Goal: Task Accomplishment & Management: Use online tool/utility

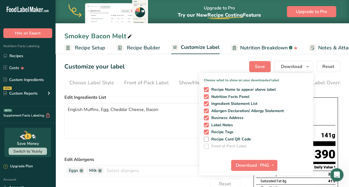
click at [338, 37] on div "Smokey Bacon Melt" at bounding box center [203, 36] width 294 height 10
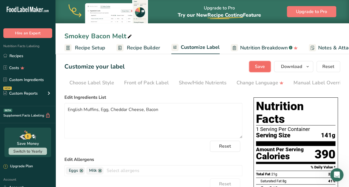
click at [255, 67] on button "Save" at bounding box center [260, 66] width 22 height 11
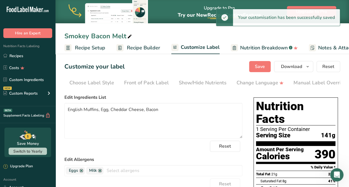
click at [129, 37] on icon at bounding box center [129, 37] width 5 height 8
click at [261, 65] on span "Save" at bounding box center [260, 66] width 10 height 7
click at [308, 67] on icon "button" at bounding box center [308, 66] width 4 height 7
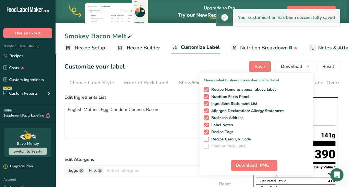
click at [271, 32] on div "Smokey Bacon Melt" at bounding box center [203, 36] width 294 height 10
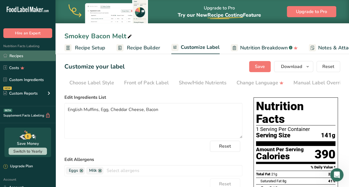
click at [11, 56] on link "Recipes" at bounding box center [28, 56] width 56 height 11
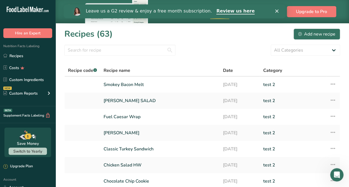
click at [278, 11] on polygon "Close" at bounding box center [276, 10] width 3 height 3
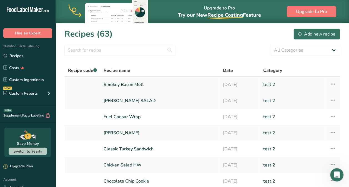
click at [331, 83] on icon at bounding box center [333, 84] width 7 height 10
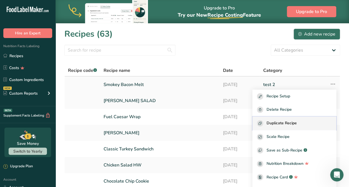
click at [311, 121] on div "Duplicate Recipe" at bounding box center [294, 123] width 75 height 6
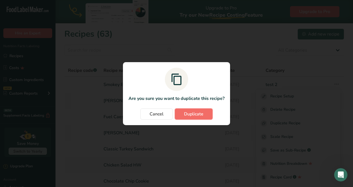
click at [193, 110] on button "Duplicate" at bounding box center [194, 114] width 38 height 11
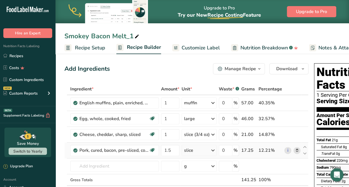
click at [296, 151] on icon at bounding box center [297, 151] width 4 height 6
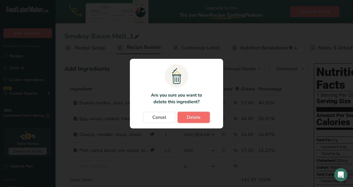
click at [192, 115] on span "Delete" at bounding box center [194, 117] width 14 height 7
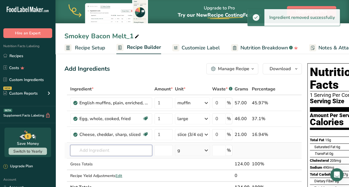
click at [97, 149] on input "text" at bounding box center [111, 150] width 82 height 11
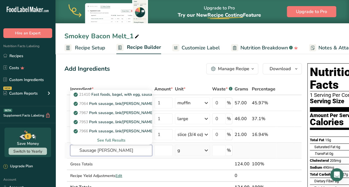
type input "Sausage [PERSON_NAME]"
click at [118, 140] on div "See full Results" at bounding box center [111, 141] width 73 height 6
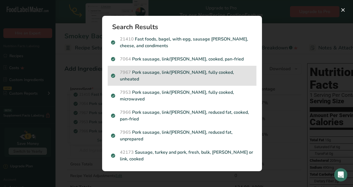
click at [203, 83] on p "7967 Pork sausage, link/[PERSON_NAME], fully cooked, unheated" at bounding box center [182, 75] width 142 height 13
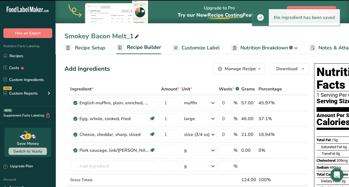
type input "0"
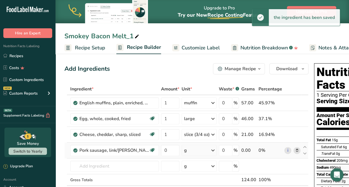
click at [198, 152] on div "g" at bounding box center [199, 150] width 35 height 11
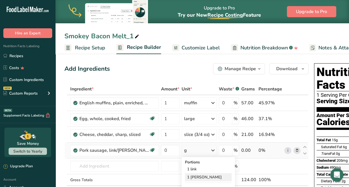
click at [199, 177] on div "1 [PERSON_NAME]" at bounding box center [208, 177] width 47 height 8
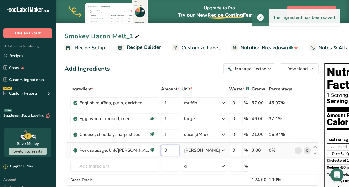
drag, startPoint x: 166, startPoint y: 151, endPoint x: 162, endPoint y: 153, distance: 4.6
click at [162, 153] on input "0" at bounding box center [170, 150] width 18 height 11
type input "1"
click at [65, 117] on div "Ingredient * Amount * Unit * Waste * .a-a{fill:#347362;}.b-a{fill:#fff;} Grams …" at bounding box center [191, 146] width 255 height 126
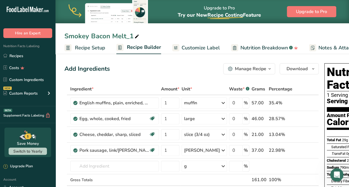
click at [199, 48] on span "Customize Label" at bounding box center [201, 48] width 38 height 8
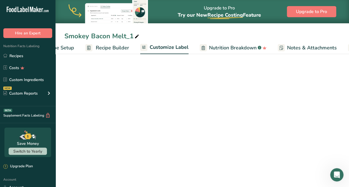
scroll to position [0, 89]
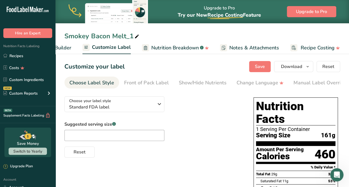
click at [128, 37] on div "Smokey Bacon Melt_1" at bounding box center [102, 36] width 76 height 10
click at [88, 38] on div "Smokey Bacon Melt_1" at bounding box center [102, 36] width 76 height 10
drag, startPoint x: 66, startPoint y: 35, endPoint x: 133, endPoint y: 39, distance: 66.2
click at [133, 39] on input "Smokey Bacon Melt_1" at bounding box center [202, 36] width 276 height 10
type input "s"
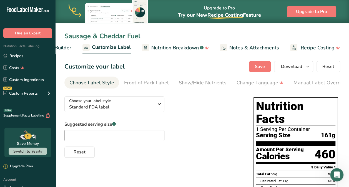
click at [181, 33] on input "Sausage & Cheddar Fuel" at bounding box center [202, 36] width 276 height 10
type input "Sausage & Cheddar Fuel"
click at [258, 67] on span "Save" at bounding box center [260, 66] width 10 height 7
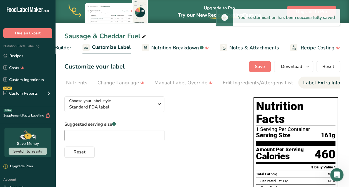
scroll to position [0, 141]
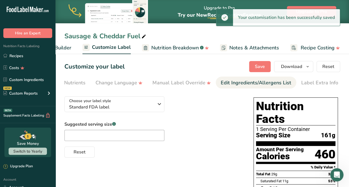
click at [255, 82] on div "Edit Ingredients/Allergens List" at bounding box center [256, 83] width 71 height 8
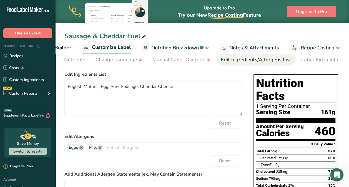
scroll to position [0, 0]
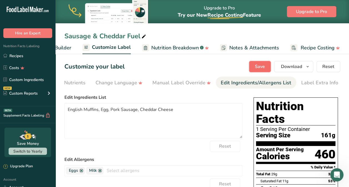
click at [258, 63] on span "Save" at bounding box center [260, 66] width 10 height 7
click at [297, 66] on span "Download" at bounding box center [291, 66] width 21 height 7
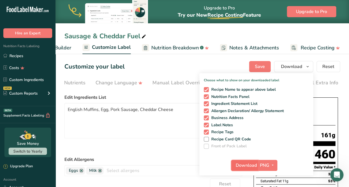
click at [243, 165] on span "Download" at bounding box center [246, 165] width 21 height 7
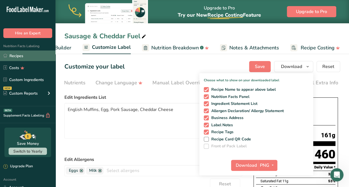
click at [16, 53] on link "Recipes" at bounding box center [28, 56] width 56 height 11
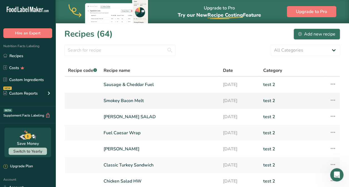
click at [122, 103] on link "Smokey Bacon Melt" at bounding box center [160, 101] width 113 height 12
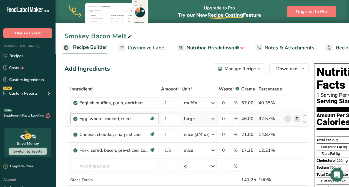
scroll to position [0, 56]
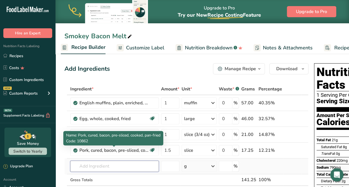
click at [89, 168] on input "text" at bounding box center [114, 166] width 89 height 11
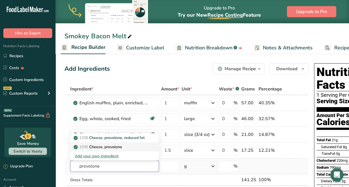
type input "provolone"
click at [116, 145] on p "1035 Cheese, provolone" at bounding box center [99, 147] width 48 height 6
type input "Cheese, provolone"
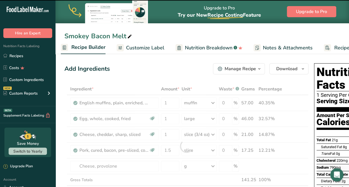
type input "0"
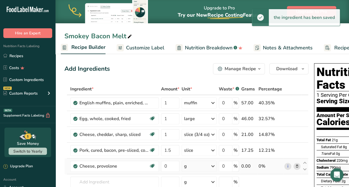
click at [195, 167] on div "g" at bounding box center [199, 166] width 35 height 11
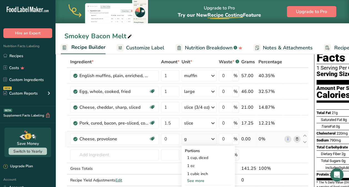
scroll to position [56, 0]
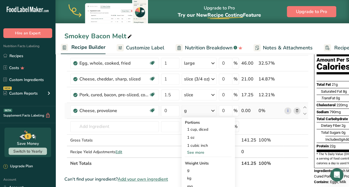
click at [201, 151] on div "See more" at bounding box center [208, 153] width 47 height 6
click at [210, 152] on div "1 slice (1 oz)" at bounding box center [208, 154] width 47 height 8
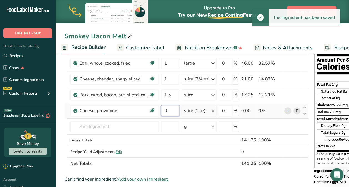
drag, startPoint x: 169, startPoint y: 111, endPoint x: 162, endPoint y: 113, distance: 7.6
click at [162, 113] on input "0" at bounding box center [170, 110] width 18 height 11
type input "1"
click at [63, 113] on section "Add Ingredients Manage Recipe Delete Recipe Duplicate Recipe Scale Recipe Save …" at bounding box center [203, 181] width 294 height 369
click at [297, 77] on icon at bounding box center [297, 79] width 4 height 6
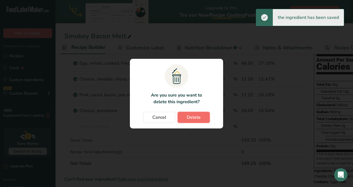
click at [194, 118] on span "Delete" at bounding box center [194, 117] width 14 height 7
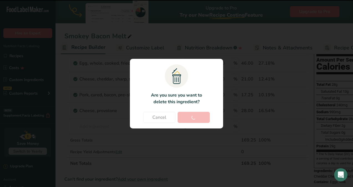
type input "1.5"
type input "1"
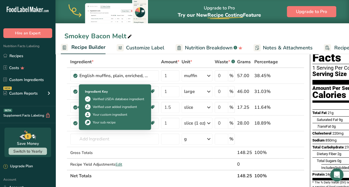
scroll to position [0, 0]
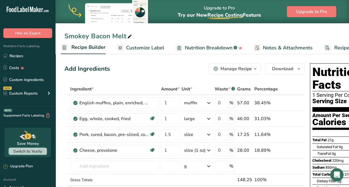
click at [287, 49] on span "Notes & Attachments" at bounding box center [288, 48] width 50 height 8
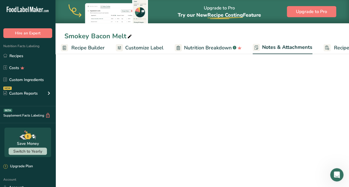
scroll to position [0, 81]
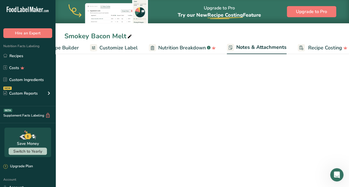
click at [99, 46] on span "Customize Label" at bounding box center [118, 48] width 38 height 8
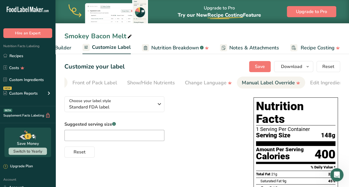
scroll to position [0, 141]
click at [268, 83] on div "Edit Ingredients/Allergens List" at bounding box center [256, 83] width 71 height 8
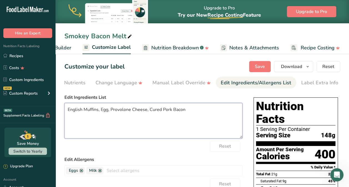
drag, startPoint x: 150, startPoint y: 112, endPoint x: 170, endPoint y: 109, distance: 20.8
click at [170, 109] on textarea "English Muffins, Egg, Provolone Cheese, Cured Pork Bacon" at bounding box center [153, 121] width 178 height 36
click at [215, 112] on textarea "English Muffins, Egg, Provolone Cheese, Bacon" at bounding box center [153, 121] width 178 height 36
type textarea "English Muffins, Egg, Provolone Cheese, Bacon"
click at [259, 65] on span "Save" at bounding box center [260, 66] width 10 height 7
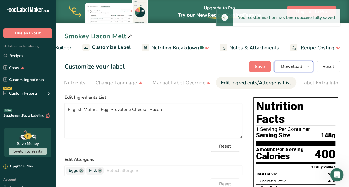
click at [300, 67] on span "Download" at bounding box center [291, 66] width 21 height 7
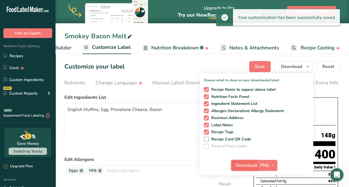
click at [241, 167] on span "Download" at bounding box center [246, 165] width 21 height 7
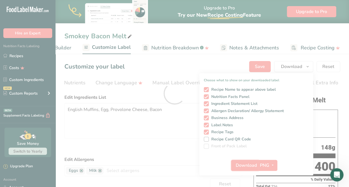
scroll to position [0, 0]
